Goal: Check status: Check status

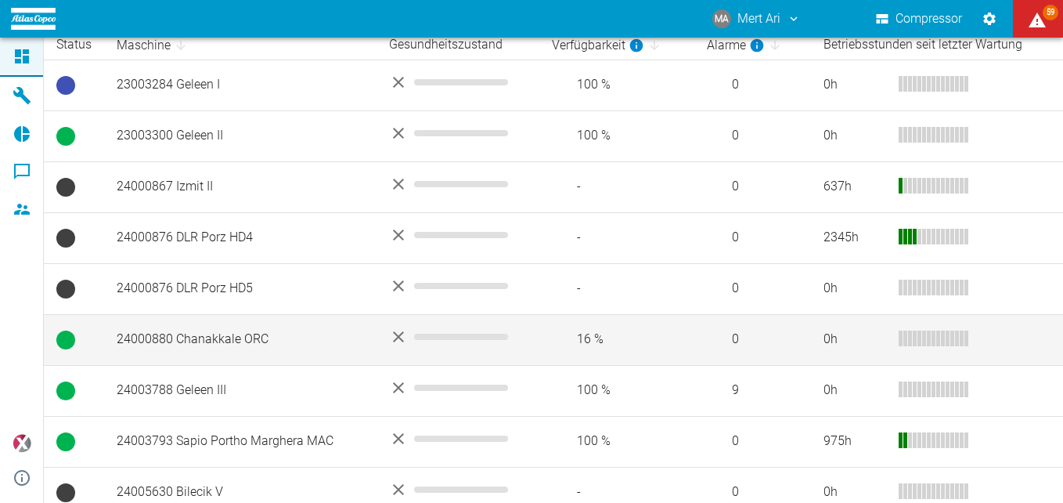
scroll to position [313, 0]
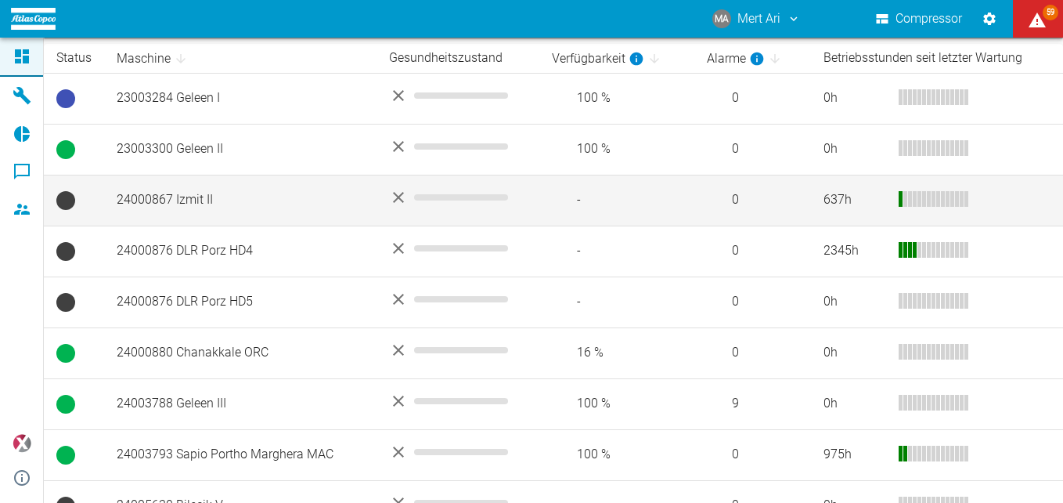
click at [244, 192] on td "24000867 Izmit II" at bounding box center [240, 200] width 273 height 51
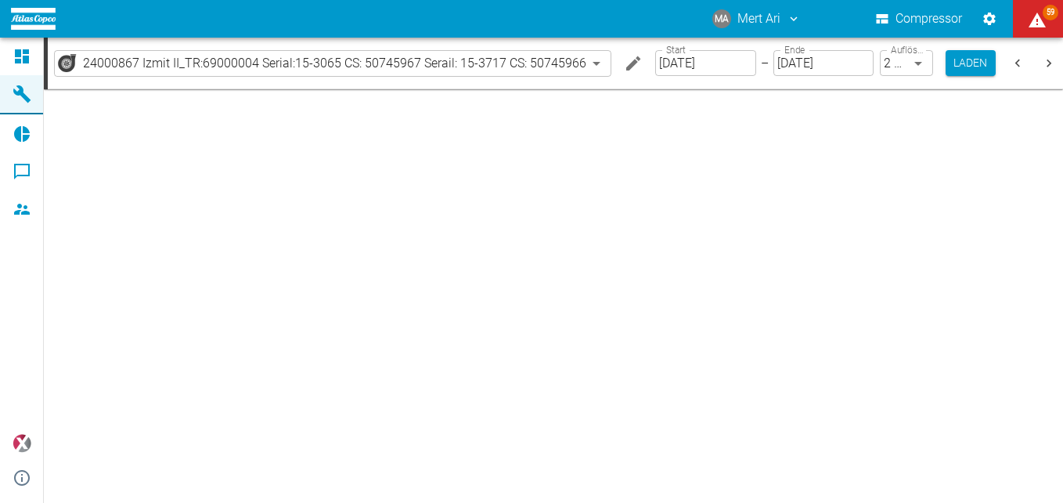
type input "2min"
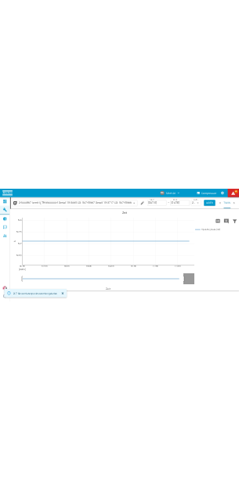
scroll to position [0, 42]
